Goal: Obtain resource: Obtain resource

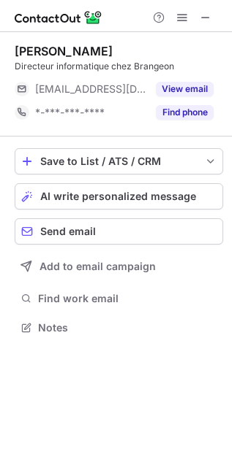
scroll to position [318, 232]
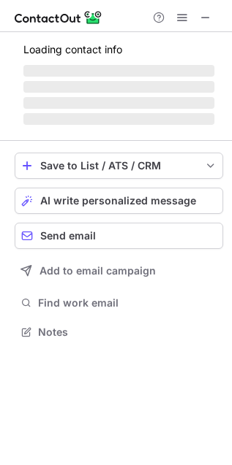
scroll to position [377, 232]
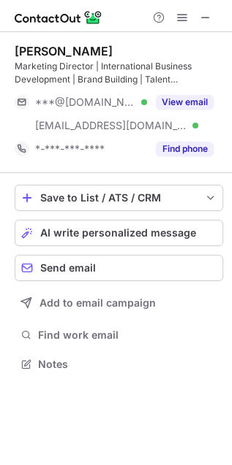
scroll to position [354, 232]
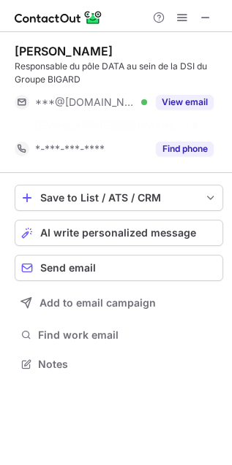
scroll to position [6, 7]
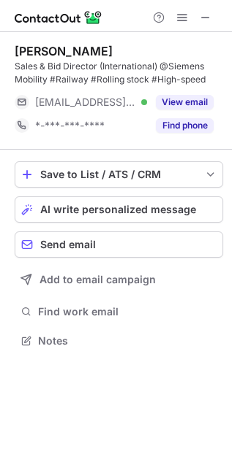
scroll to position [330, 232]
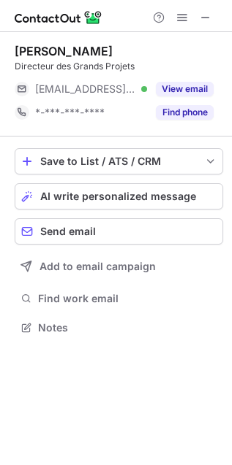
scroll to position [318, 232]
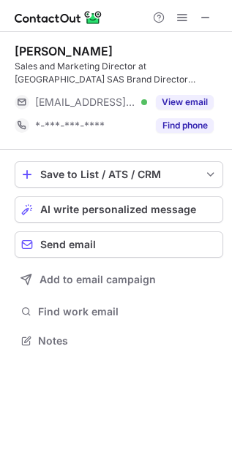
scroll to position [330, 232]
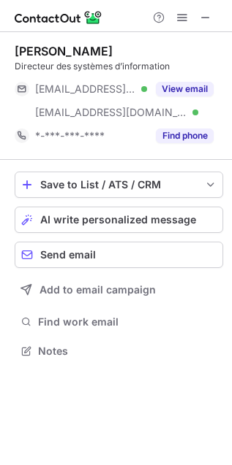
scroll to position [340, 232]
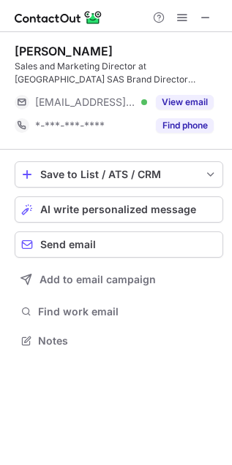
scroll to position [330, 232]
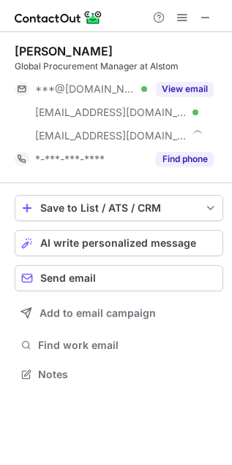
scroll to position [365, 232]
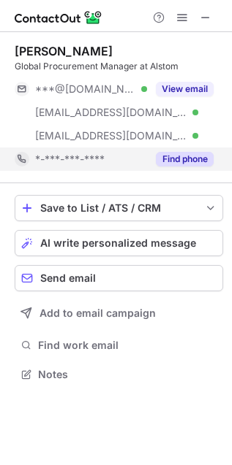
click at [170, 153] on button "Find phone" at bounding box center [185, 159] width 58 height 15
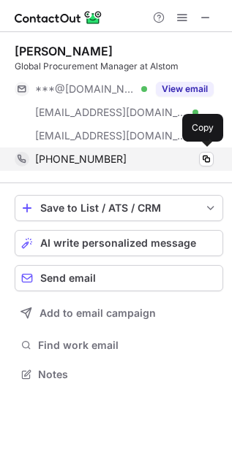
click at [126, 166] on div "+33622249503 Copy" at bounding box center [114, 159] width 199 height 23
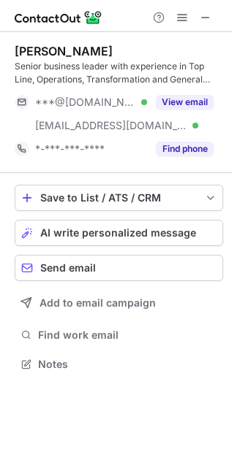
scroll to position [354, 232]
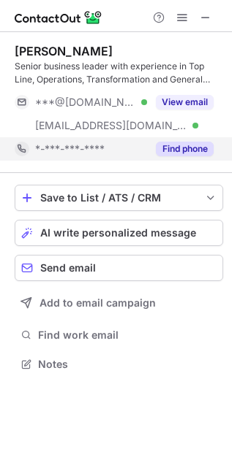
click at [173, 150] on button "Find phone" at bounding box center [185, 149] width 58 height 15
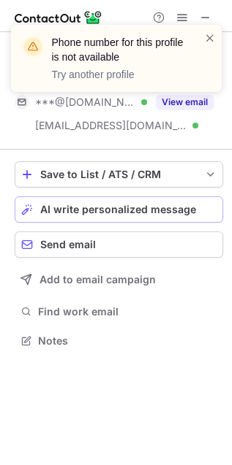
scroll to position [6, 7]
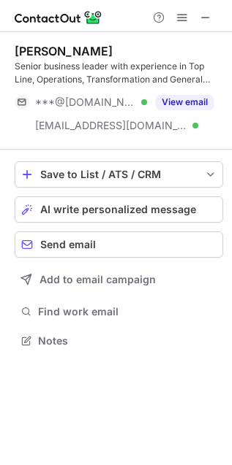
click at [232, 162] on html "Olivier Gachon Senior business leader with experience in Top Line, Operations, …" at bounding box center [116, 232] width 232 height 465
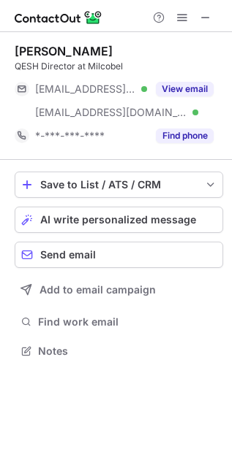
scroll to position [340, 232]
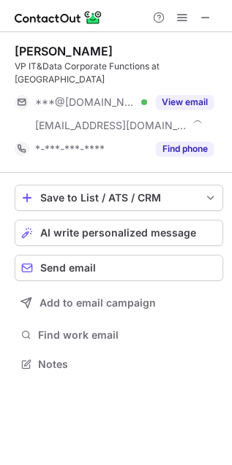
scroll to position [340, 232]
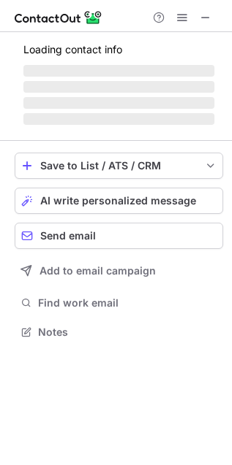
scroll to position [318, 232]
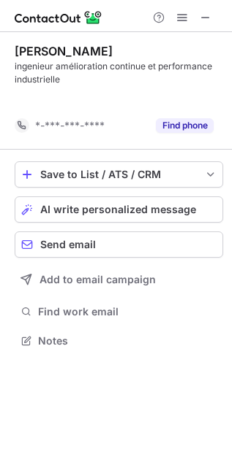
scroll to position [7, 7]
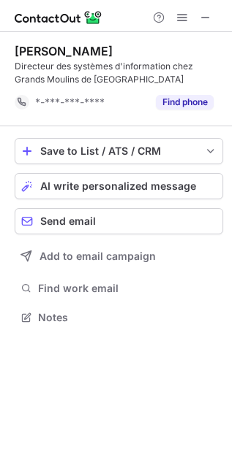
scroll to position [7, 7]
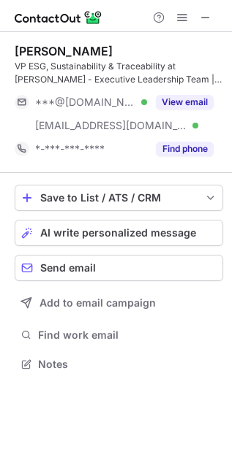
scroll to position [354, 232]
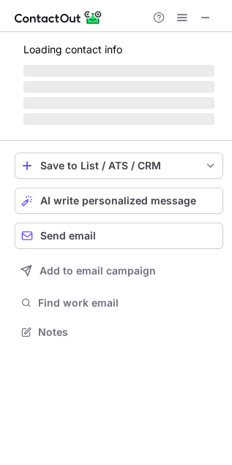
scroll to position [330, 232]
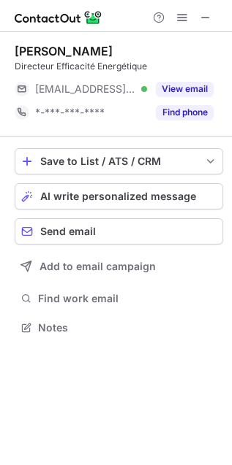
scroll to position [318, 232]
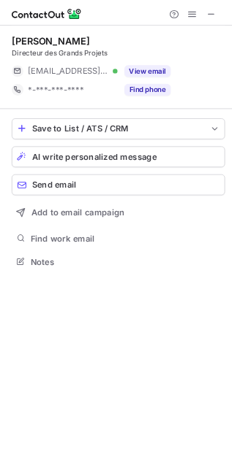
scroll to position [318, 232]
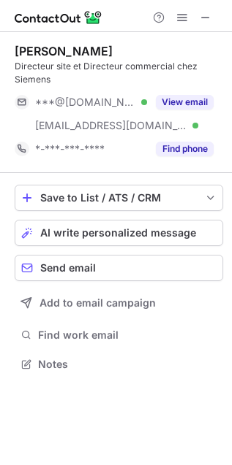
scroll to position [354, 232]
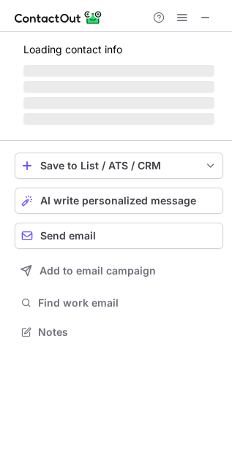
scroll to position [329, 232]
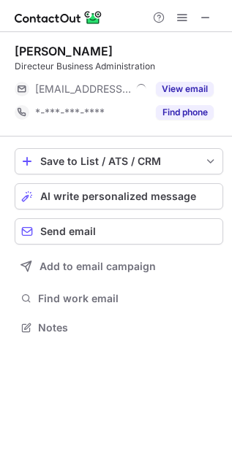
scroll to position [318, 232]
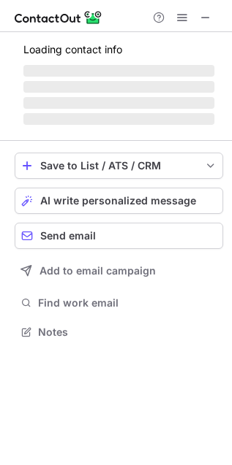
scroll to position [318, 232]
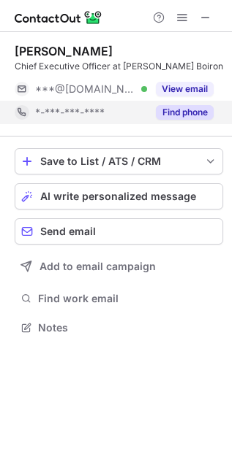
click at [166, 113] on button "Find phone" at bounding box center [185, 112] width 58 height 15
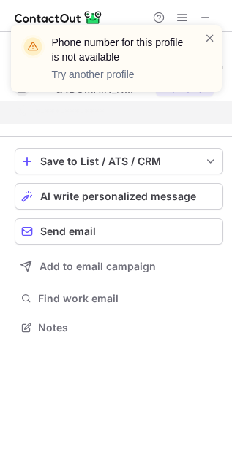
scroll to position [6, 7]
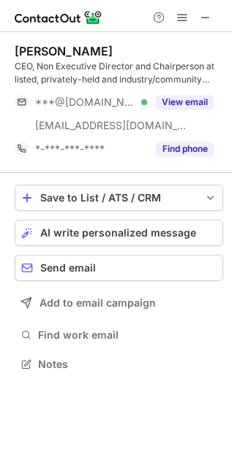
scroll to position [354, 232]
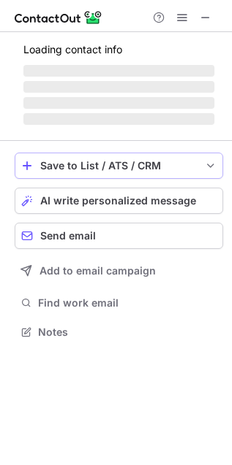
scroll to position [7, 7]
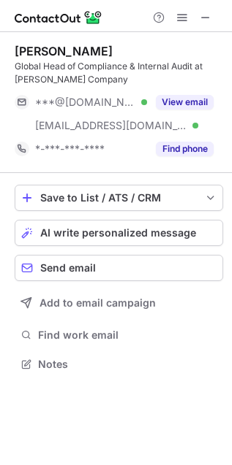
scroll to position [354, 232]
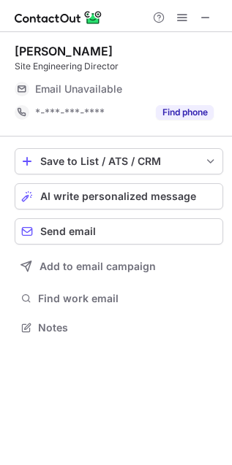
scroll to position [318, 232]
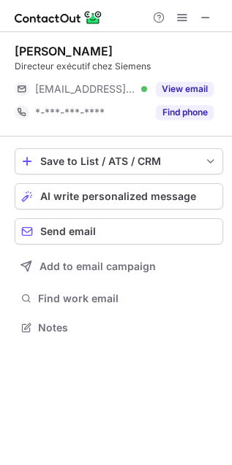
scroll to position [318, 232]
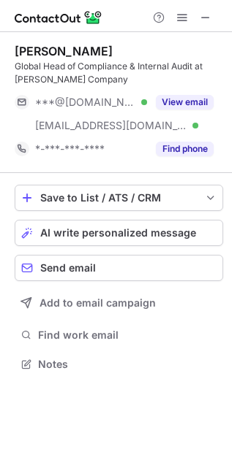
scroll to position [354, 232]
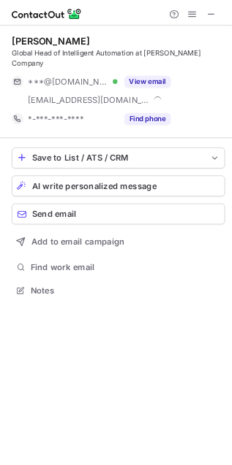
scroll to position [354, 232]
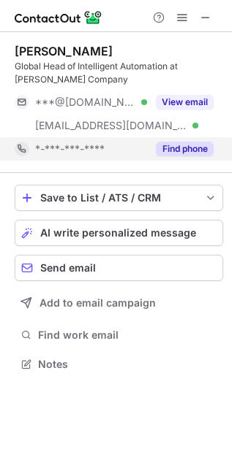
click at [162, 143] on button "Find phone" at bounding box center [185, 149] width 58 height 15
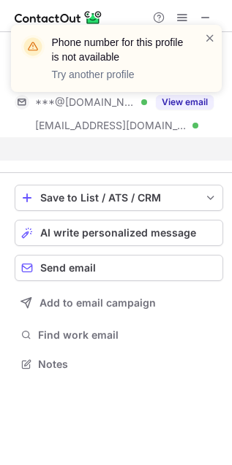
scroll to position [6, 7]
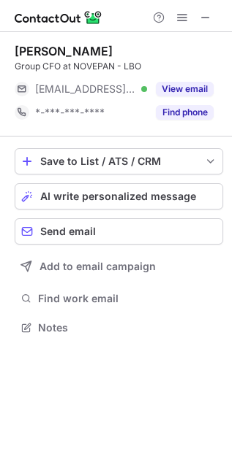
scroll to position [318, 232]
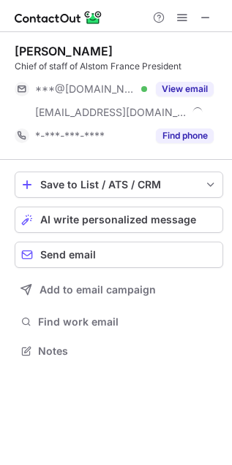
scroll to position [340, 232]
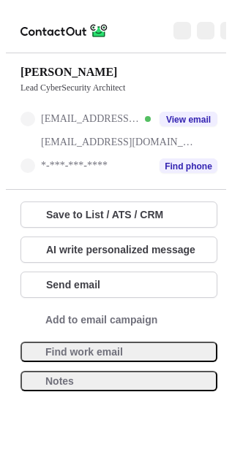
scroll to position [340, 232]
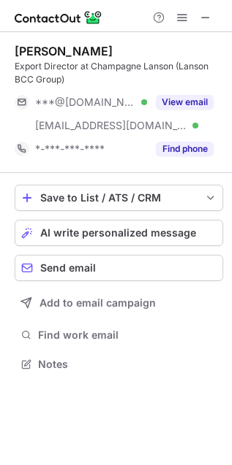
scroll to position [354, 232]
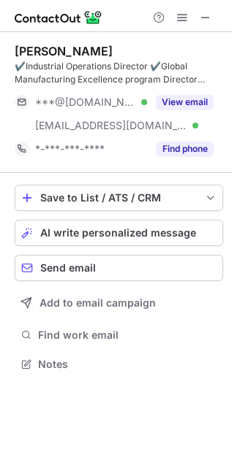
scroll to position [354, 232]
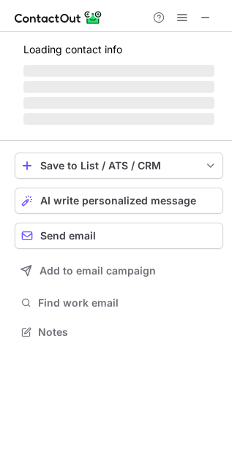
scroll to position [365, 232]
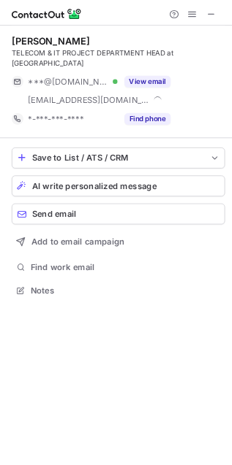
scroll to position [354, 232]
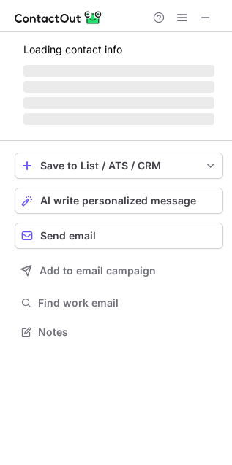
scroll to position [318, 232]
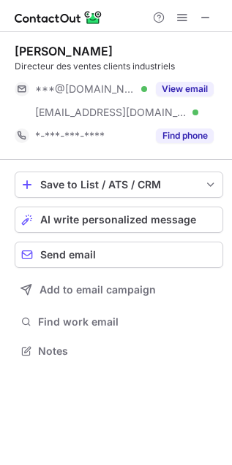
scroll to position [340, 232]
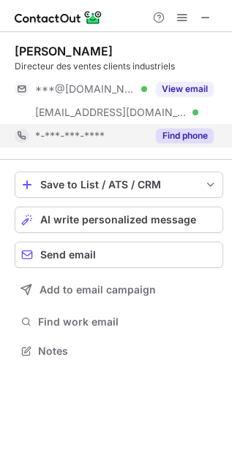
click at [156, 129] on button "Find phone" at bounding box center [185, 136] width 58 height 15
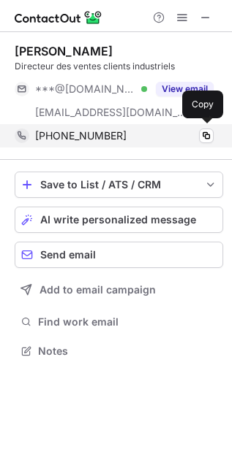
click at [141, 137] on div "+33677458915" at bounding box center [124, 135] width 178 height 13
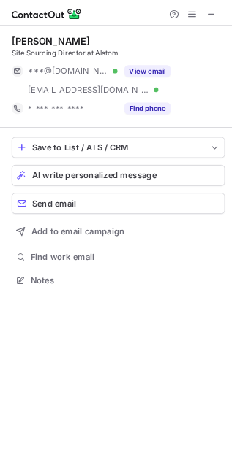
scroll to position [340, 232]
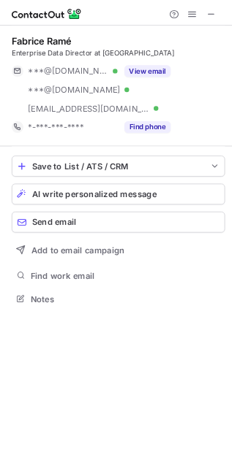
scroll to position [365, 232]
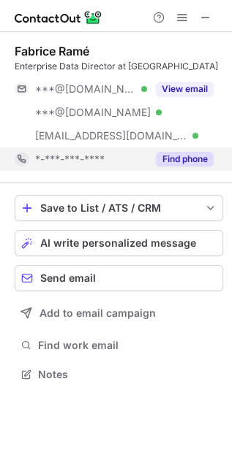
click at [156, 152] on button "Find phone" at bounding box center [185, 159] width 58 height 15
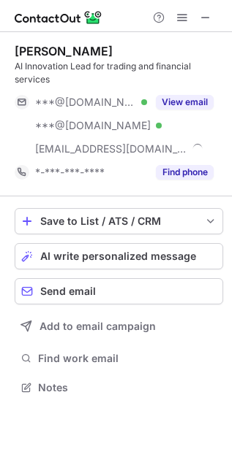
scroll to position [377, 232]
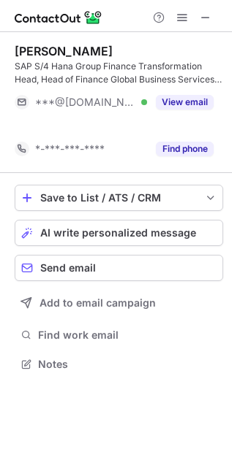
scroll to position [6, 7]
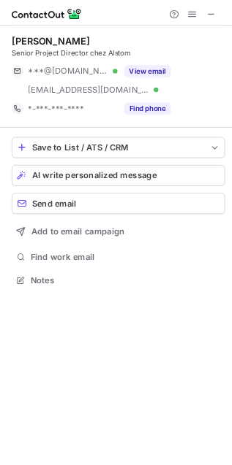
scroll to position [340, 232]
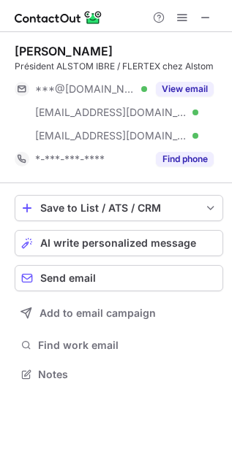
scroll to position [365, 232]
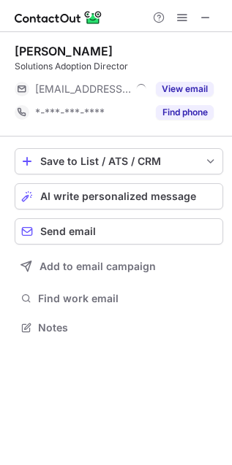
scroll to position [318, 232]
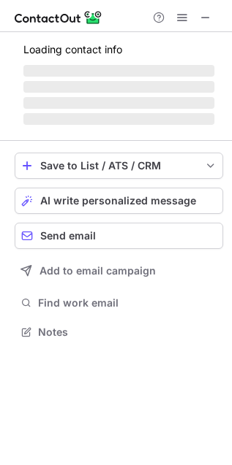
scroll to position [330, 232]
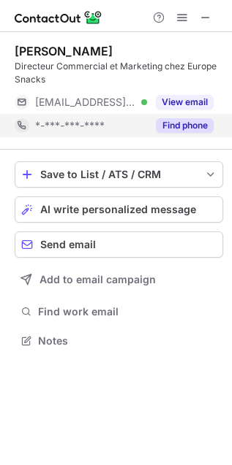
click at [157, 125] on button "Find phone" at bounding box center [185, 125] width 58 height 15
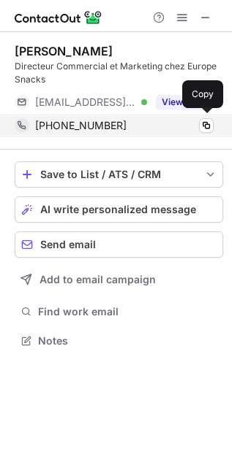
click at [129, 125] on div "+33619024750" at bounding box center [124, 125] width 178 height 13
click at [141, 119] on div "+33619024750" at bounding box center [124, 125] width 178 height 13
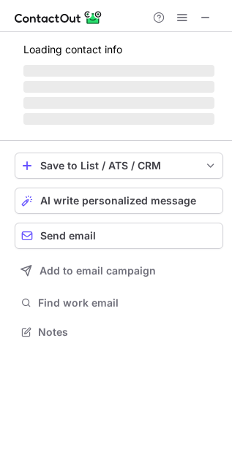
scroll to position [318, 232]
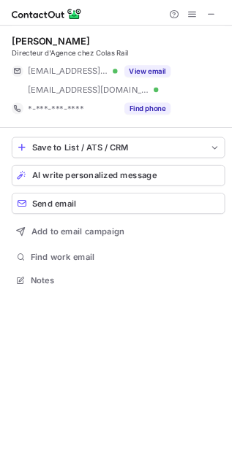
scroll to position [340, 232]
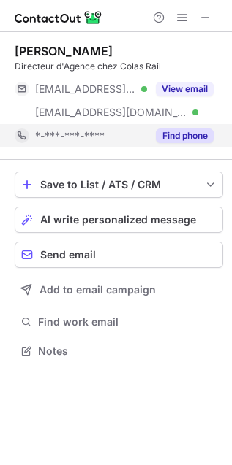
click at [162, 135] on button "Find phone" at bounding box center [185, 136] width 58 height 15
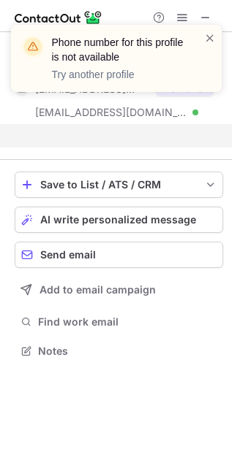
scroll to position [318, 232]
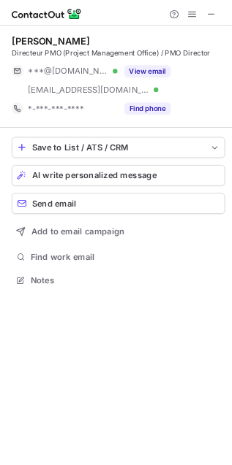
scroll to position [354, 232]
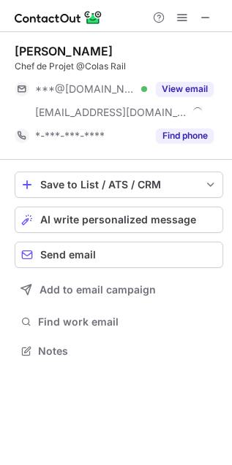
scroll to position [340, 232]
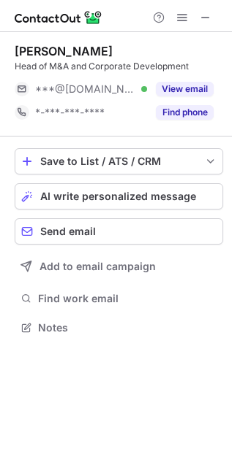
scroll to position [318, 232]
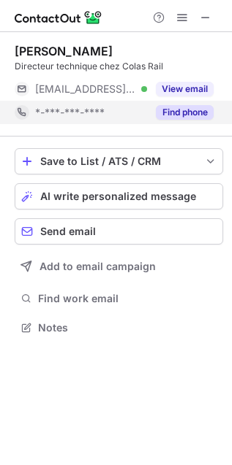
click at [162, 117] on button "Find phone" at bounding box center [185, 112] width 58 height 15
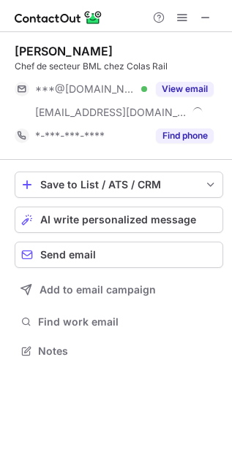
scroll to position [340, 232]
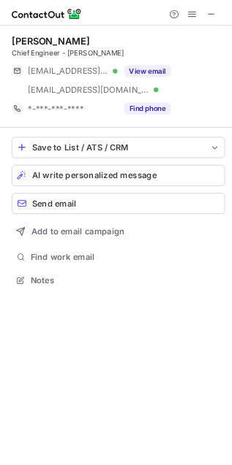
scroll to position [340, 232]
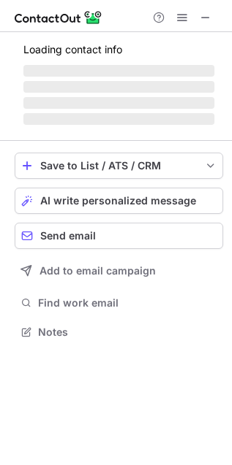
scroll to position [340, 232]
